Goal: Register for event/course

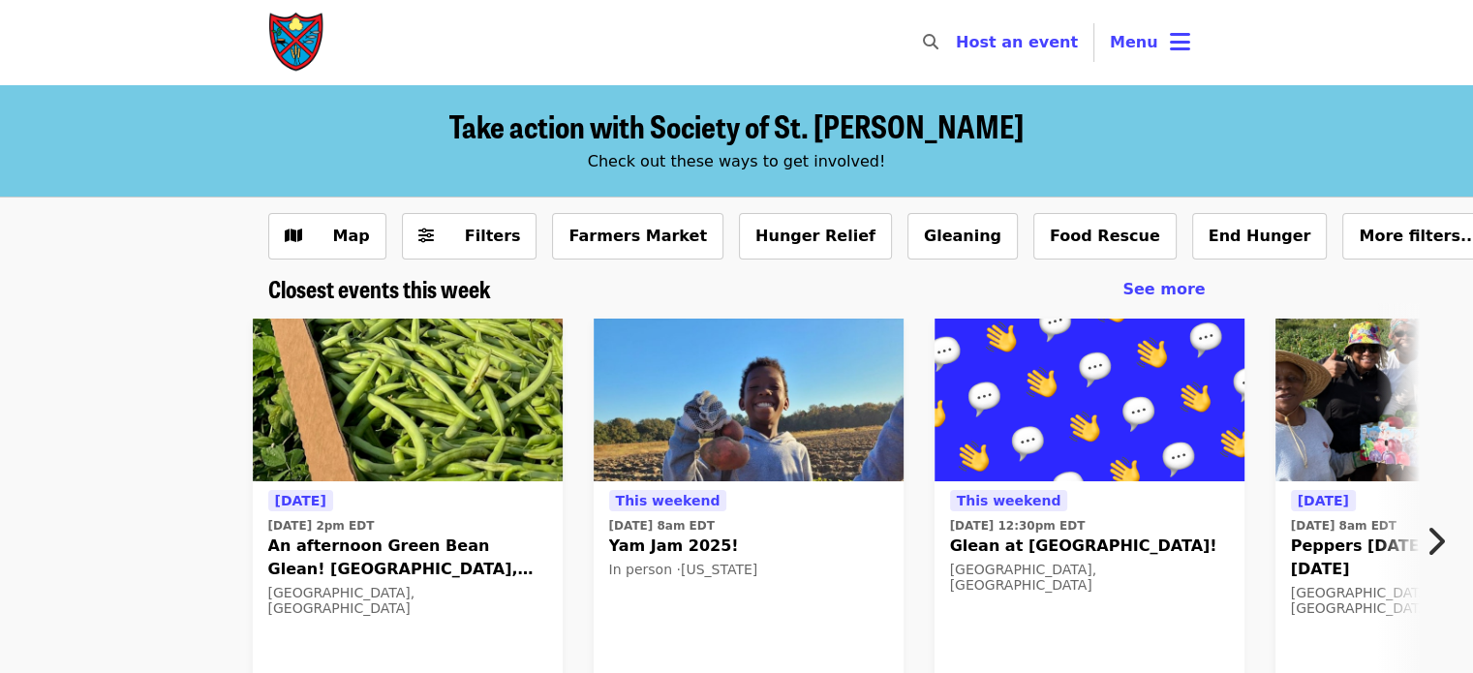
click at [1107, 61] on button "Menu" at bounding box center [1150, 42] width 111 height 46
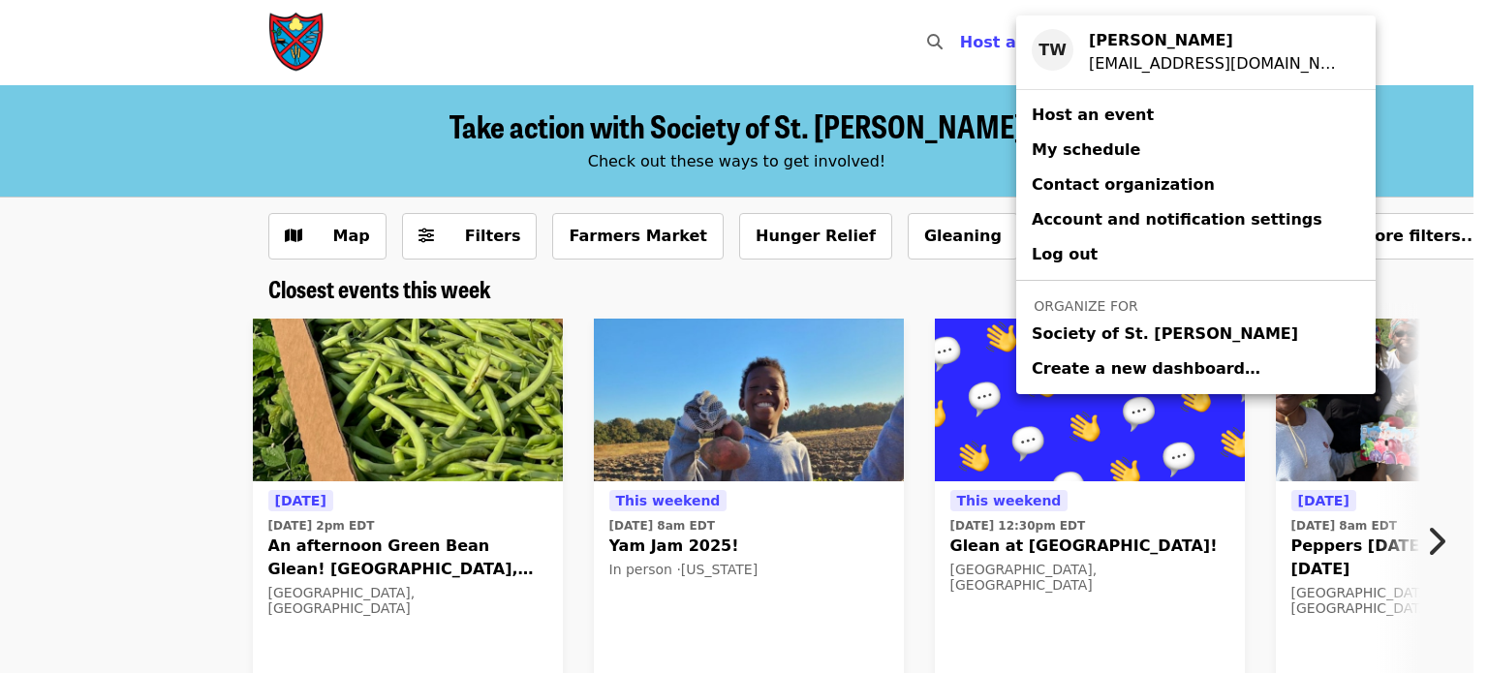
click at [1050, 337] on span "Society of St. [PERSON_NAME]" at bounding box center [1165, 334] width 266 height 23
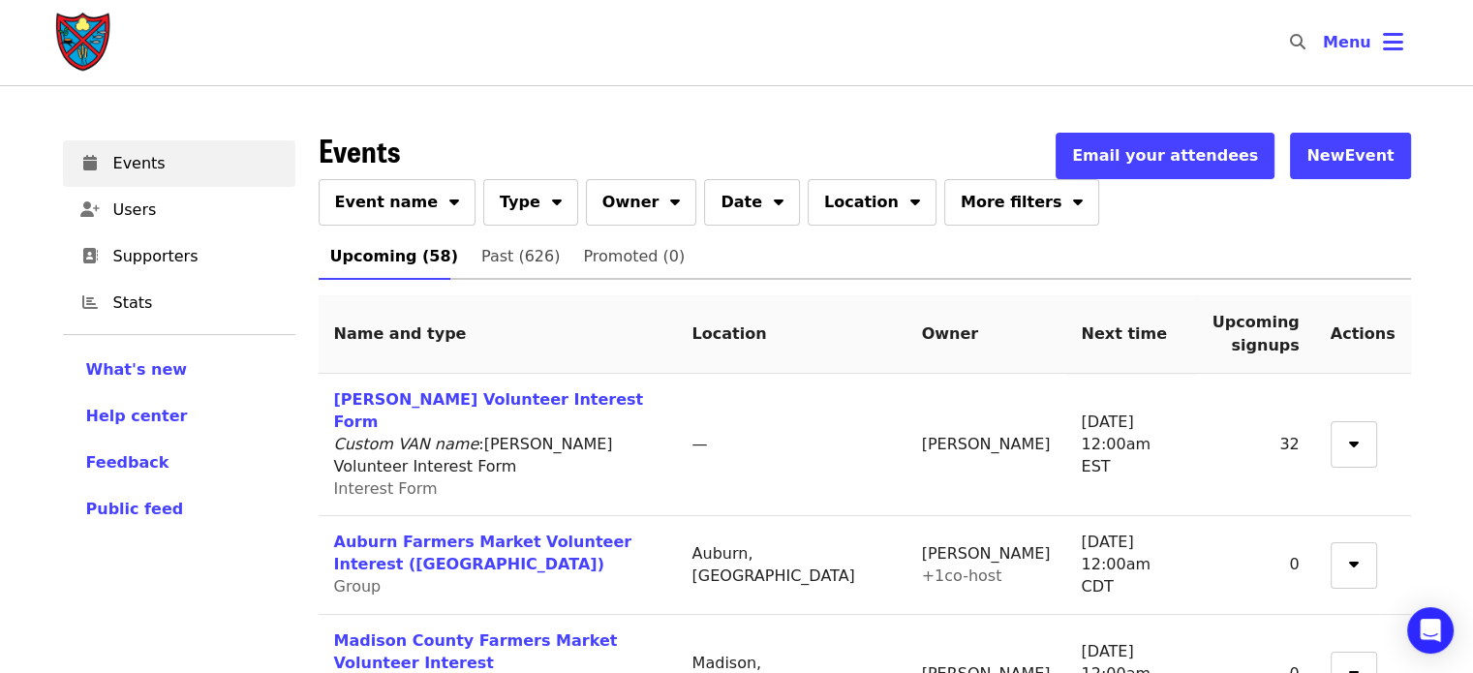
click at [415, 223] on button "Event name" at bounding box center [398, 202] width 158 height 46
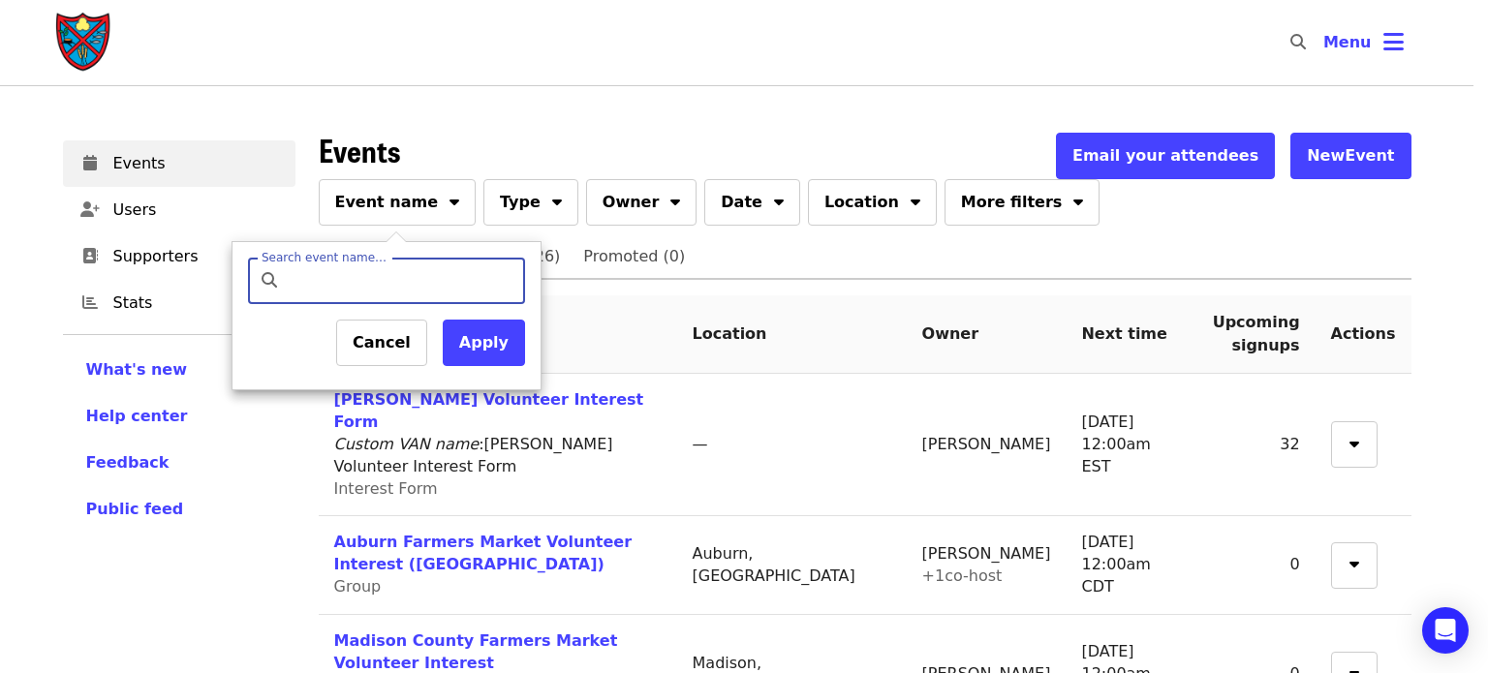
click at [375, 293] on input "Search event name…" at bounding box center [403, 281] width 229 height 46
type input "*******"
click at [475, 344] on button "Apply" at bounding box center [484, 343] width 82 height 46
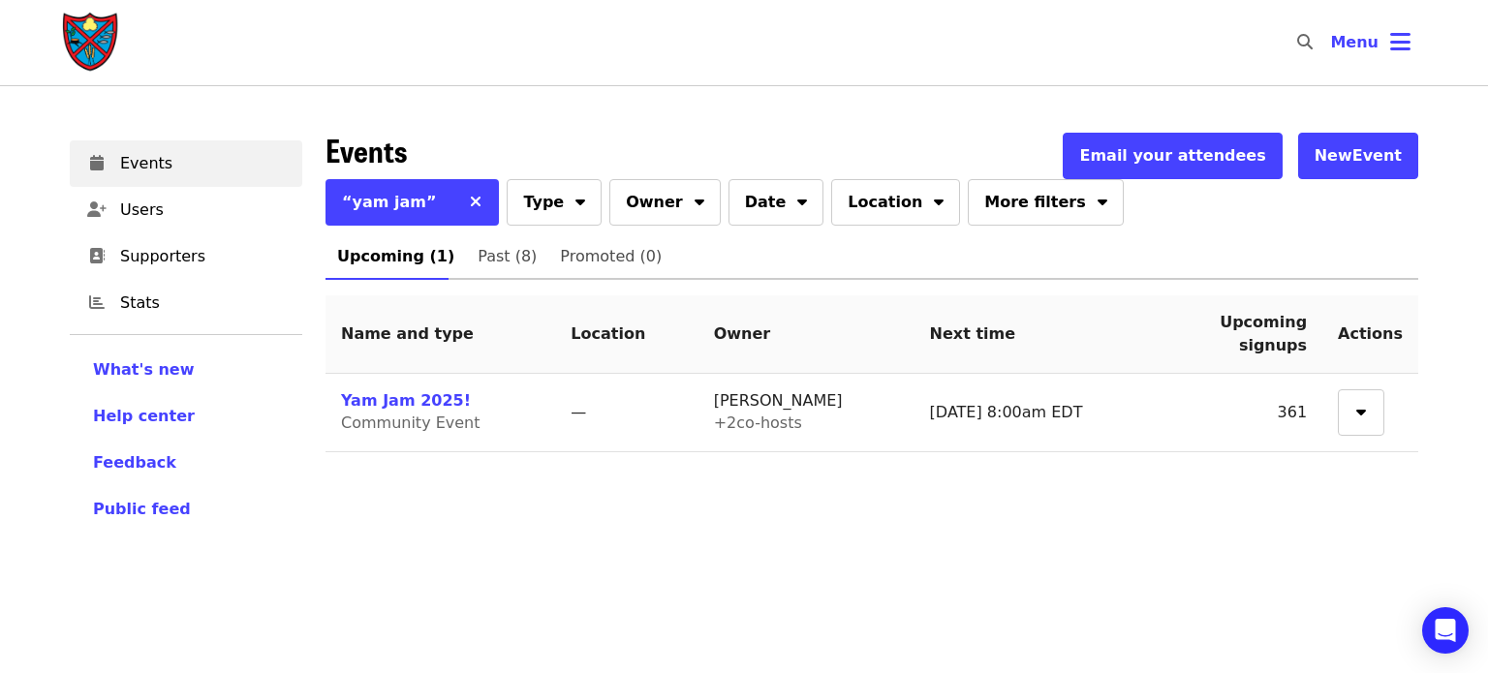
click at [372, 404] on link "Yam Jam 2025!" at bounding box center [406, 400] width 130 height 18
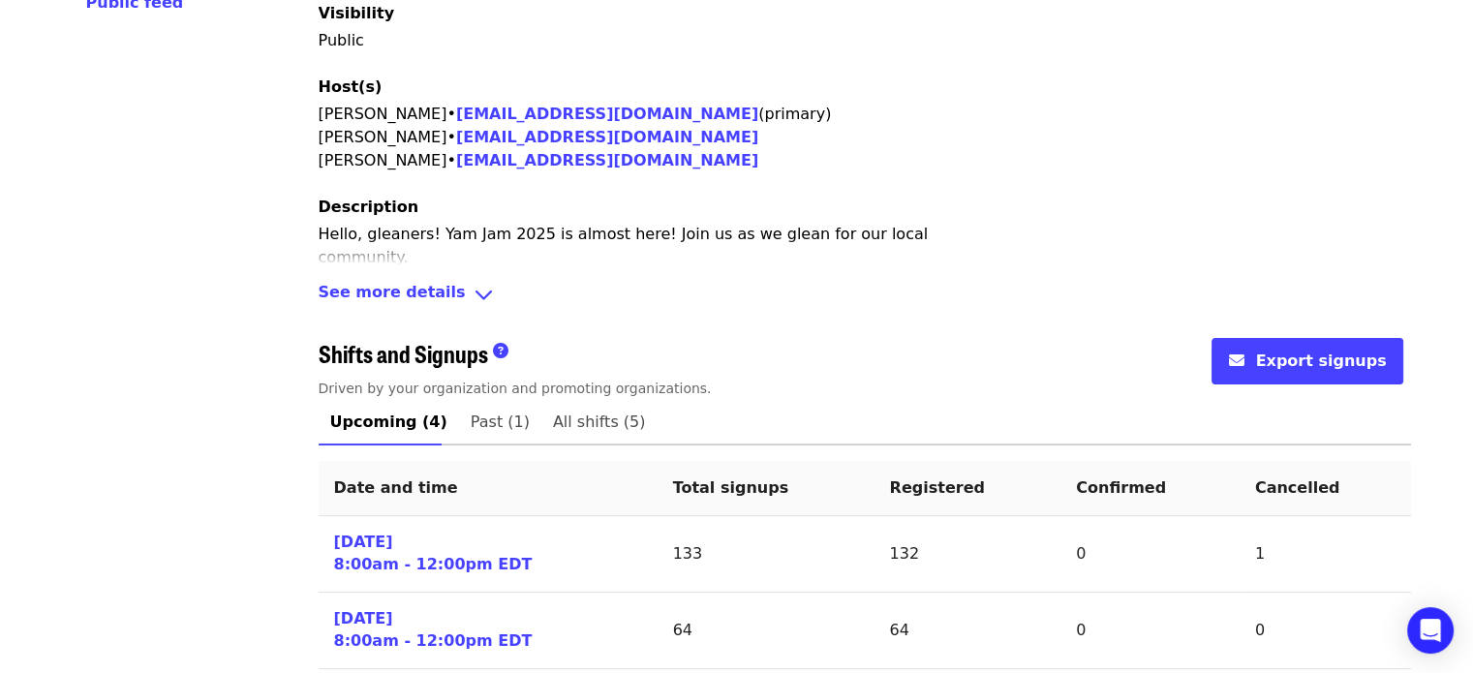
scroll to position [731, 0]
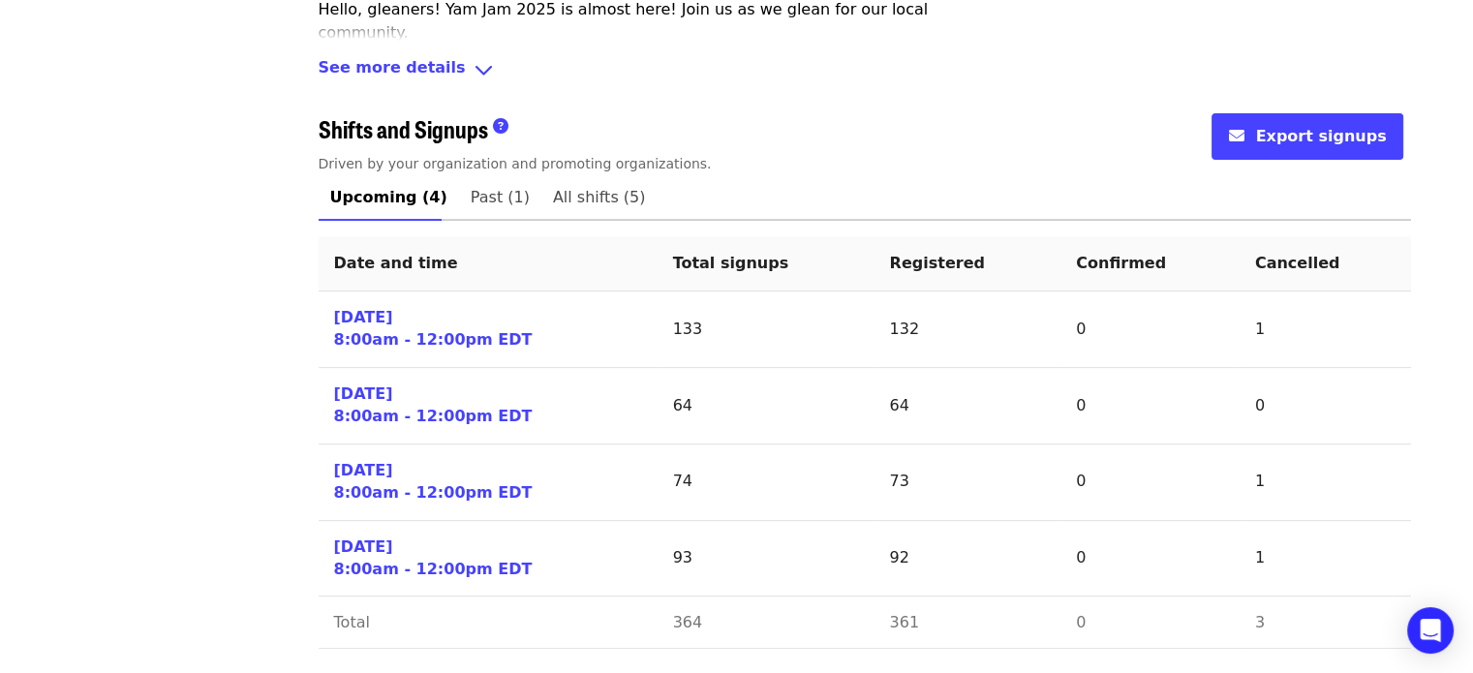
click at [547, 480] on td "[DATE] 8:00am - 12:00pm EDT" at bounding box center [488, 483] width 339 height 77
click at [470, 219] on link "Past (1)" at bounding box center [500, 197] width 82 height 46
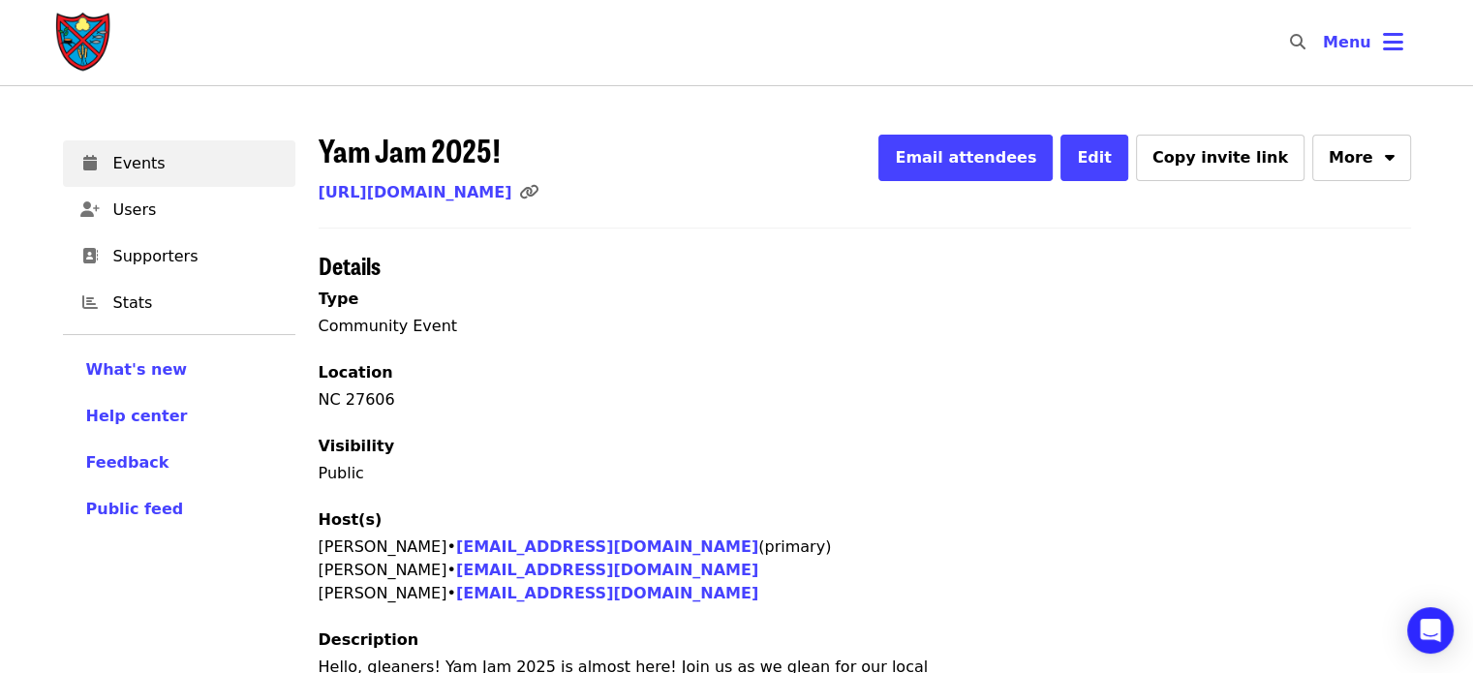
scroll to position [504, 0]
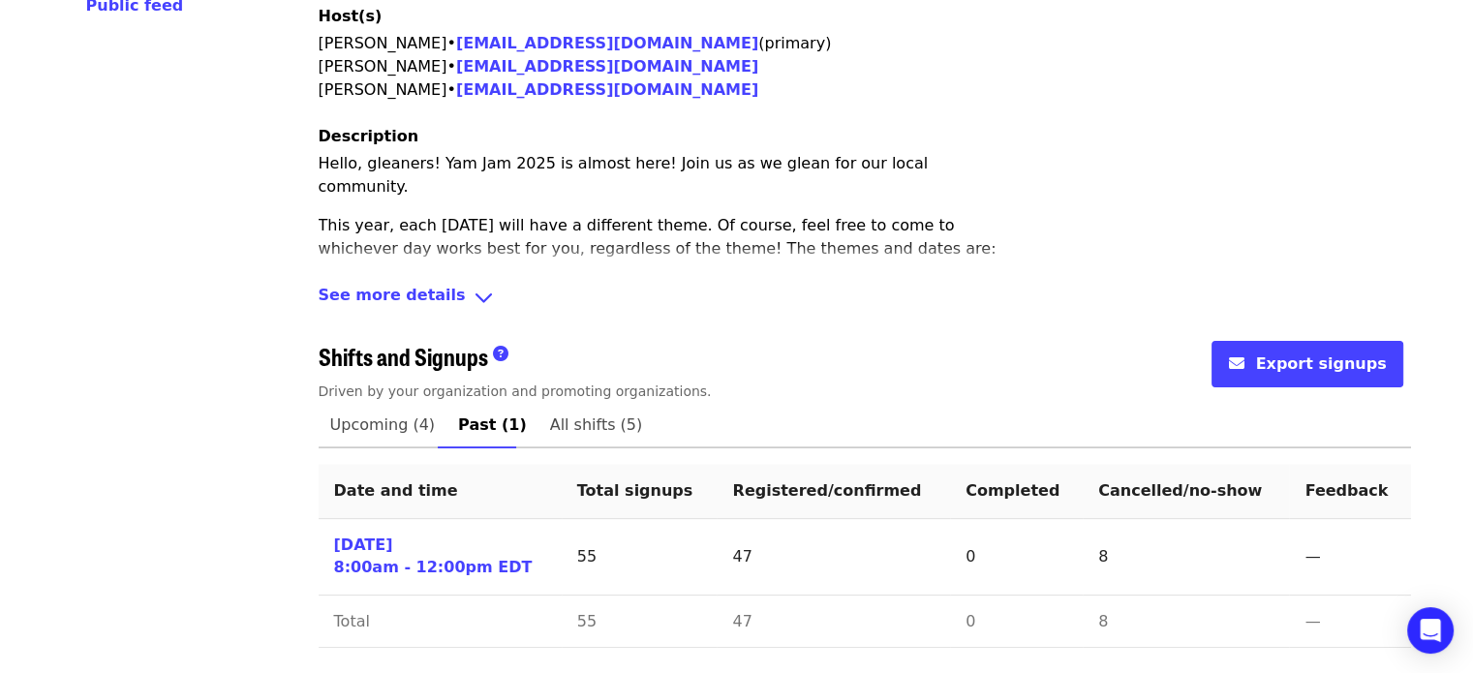
click at [372, 431] on span "Upcoming (4)" at bounding box center [383, 425] width 106 height 27
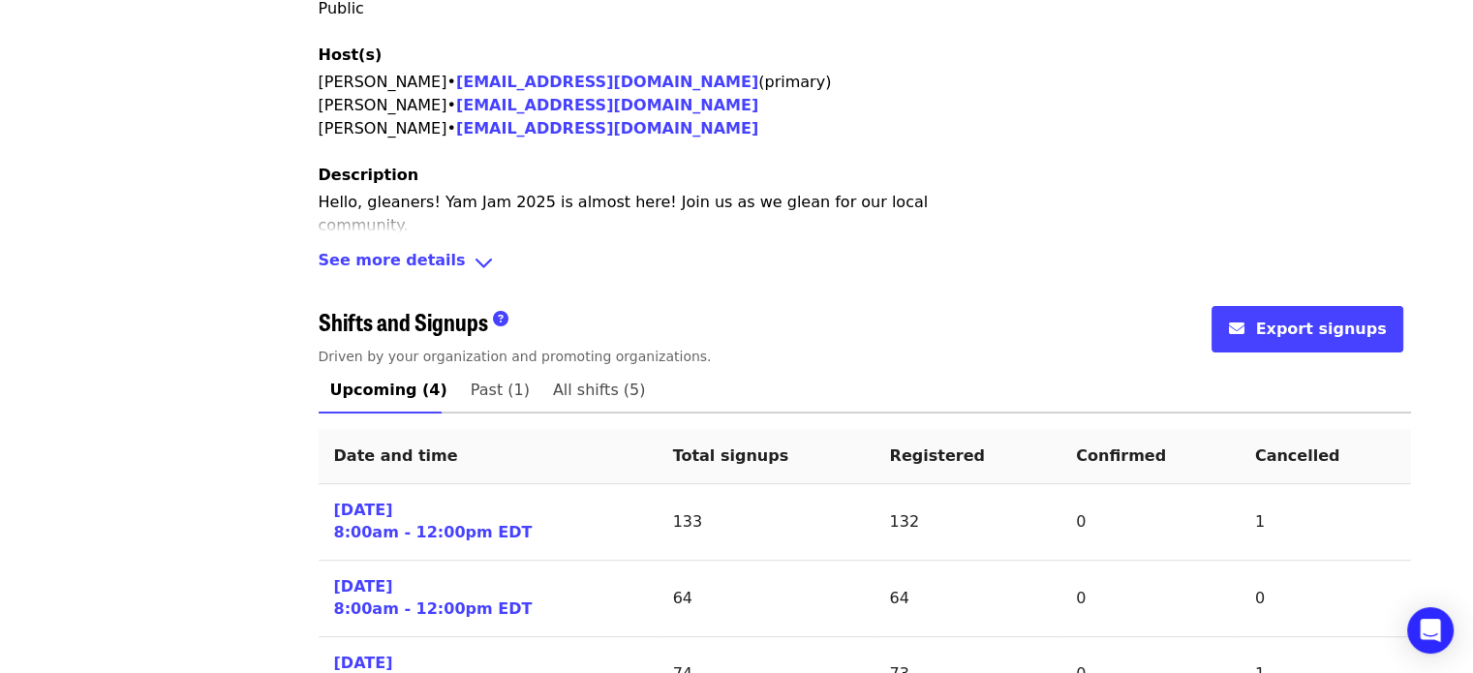
scroll to position [731, 0]
